Goal: Transaction & Acquisition: Download file/media

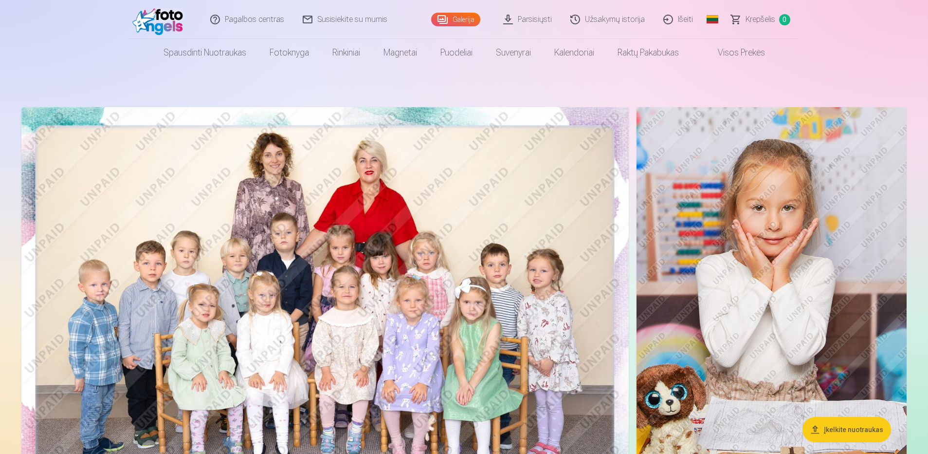
click at [857, 432] on button "Įkelkite nuotraukas" at bounding box center [847, 429] width 89 height 25
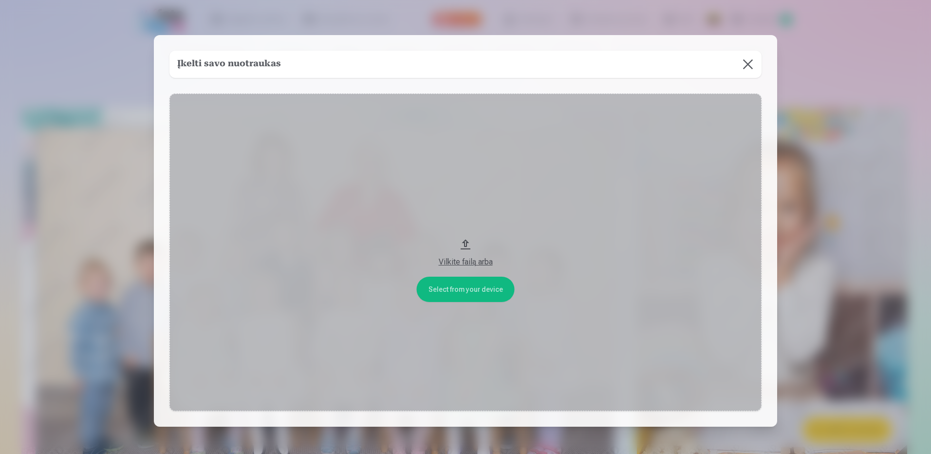
click at [477, 262] on div "Vilkite failą arba" at bounding box center [465, 262] width 572 height 12
click at [739, 64] on button at bounding box center [747, 64] width 27 height 27
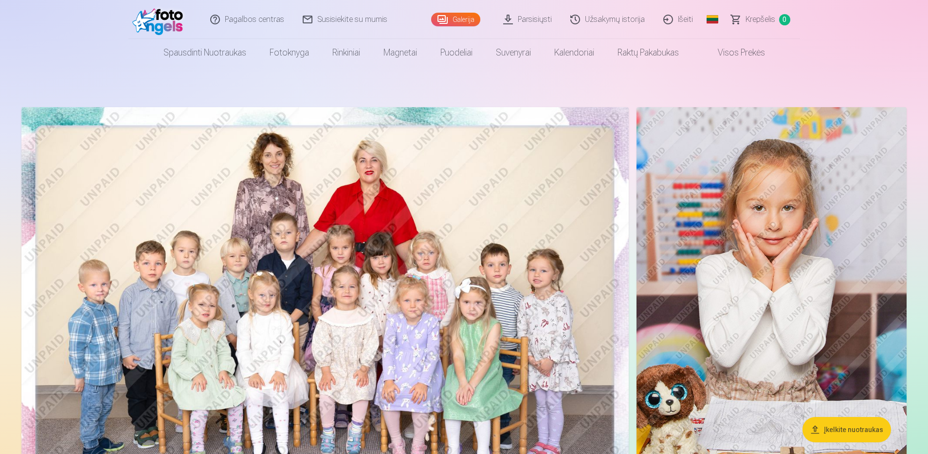
drag, startPoint x: 498, startPoint y: 253, endPoint x: 498, endPoint y: 214, distance: 38.5
click at [498, 214] on img at bounding box center [324, 309] width 607 height 405
